Goal: Task Accomplishment & Management: Complete application form

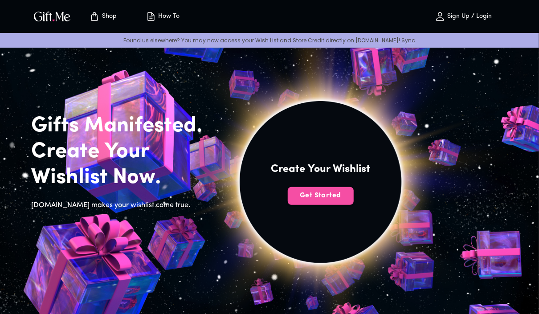
click at [308, 198] on span "Get Started" at bounding box center [321, 196] width 66 height 10
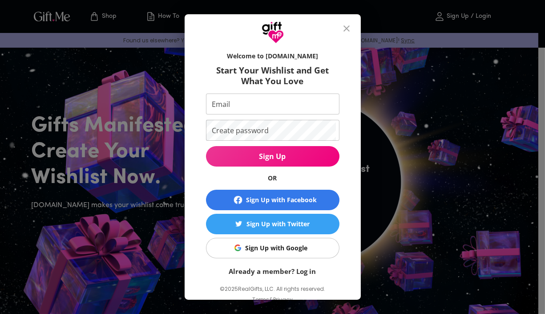
click at [274, 108] on input "Email" at bounding box center [271, 103] width 130 height 21
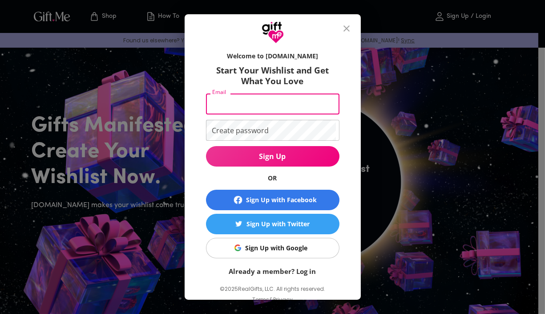
type input "[EMAIL_ADDRESS][DOMAIN_NAME]"
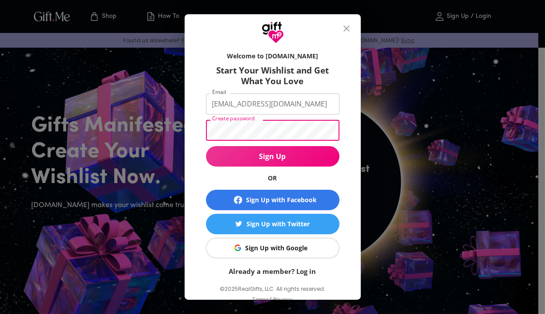
click at [291, 196] on div "Sign Up with Facebook" at bounding box center [281, 200] width 71 height 10
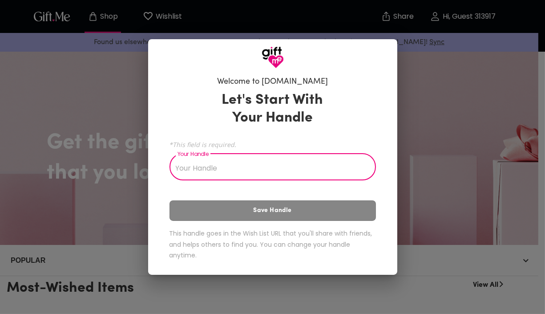
click at [268, 167] on input "Your Handle" at bounding box center [268, 167] width 197 height 25
type input "Jyn"
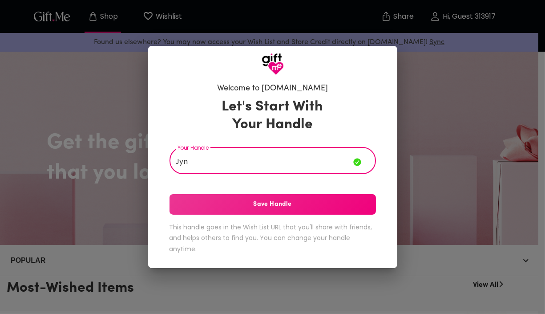
click at [262, 202] on span "Save Handle" at bounding box center [273, 204] width 207 height 10
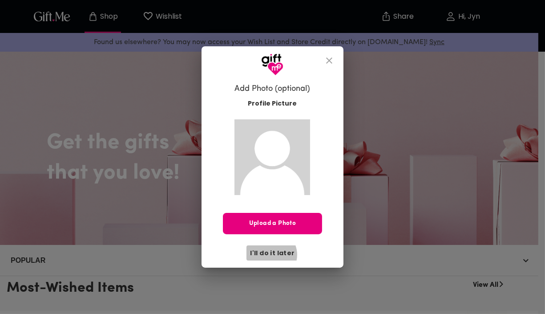
click at [272, 255] on span "I'll do it later" at bounding box center [272, 253] width 45 height 10
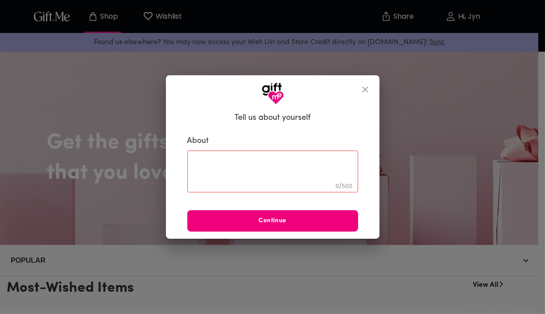
click at [283, 226] on span "Continue" at bounding box center [272, 221] width 171 height 10
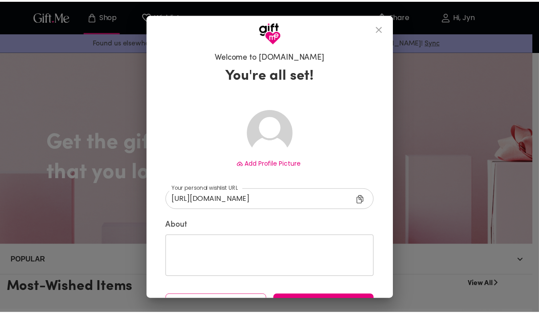
scroll to position [24, 0]
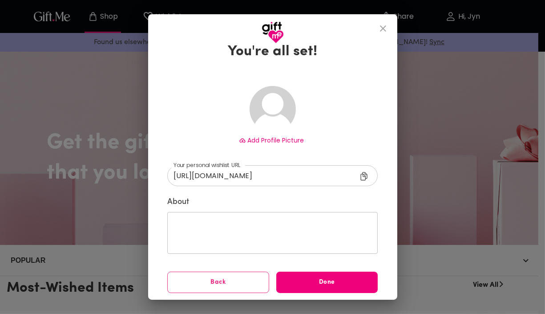
click at [309, 288] on button "Done" at bounding box center [327, 282] width 102 height 21
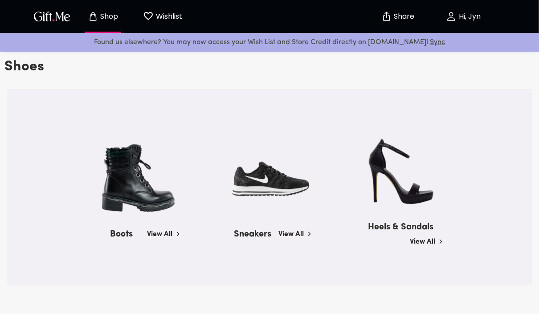
scroll to position [801, 0]
